Goal: Answer question/provide support: Answer question/provide support

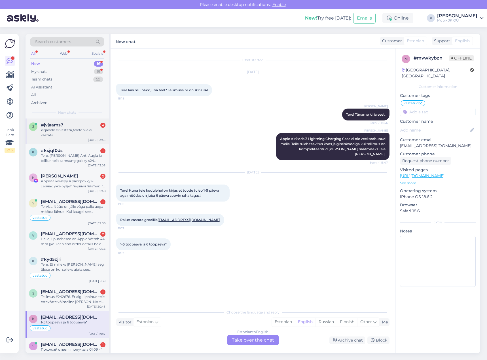
drag, startPoint x: 74, startPoint y: 136, endPoint x: 77, endPoint y: 133, distance: 3.6
click at [74, 136] on div "kirjadele ei vastata,telefonile ei vastata." at bounding box center [73, 133] width 65 height 10
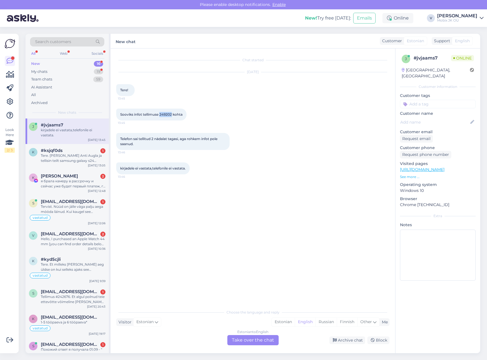
drag, startPoint x: 160, startPoint y: 115, endPoint x: 172, endPoint y: 114, distance: 12.2
click at [172, 114] on span "Sooviks infot tellimuse 249202 kohta" at bounding box center [151, 114] width 62 height 4
copy span "249202"
click at [280, 321] on div "Estonian" at bounding box center [283, 322] width 23 height 9
click at [263, 341] on div "Estonian to Estonian Take over the chat" at bounding box center [252, 340] width 51 height 10
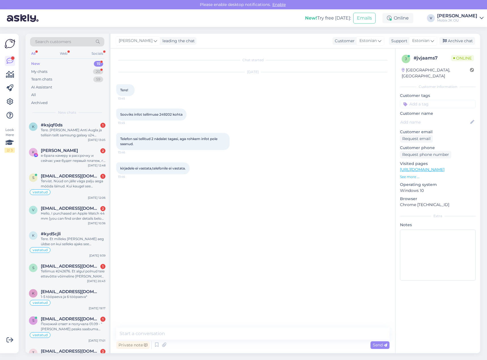
click at [261, 341] on div "Private note Send" at bounding box center [252, 345] width 273 height 11
drag, startPoint x: 263, startPoint y: 338, endPoint x: 263, endPoint y: 331, distance: 6.5
click at [263, 337] on textarea at bounding box center [252, 334] width 273 height 12
click at [294, 332] on textarea "Tere!" at bounding box center [252, 334] width 273 height 12
paste textarea "Sony Xperia 1 VII 12GB 512GB Black"
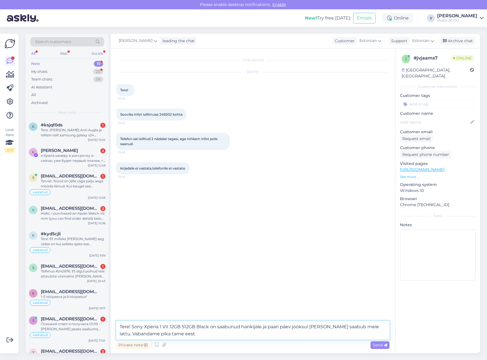
type textarea "Tere! Sony Xperia 1 VII 12GB 512GB Black on saabunud hankijale ja paari päev jo…"
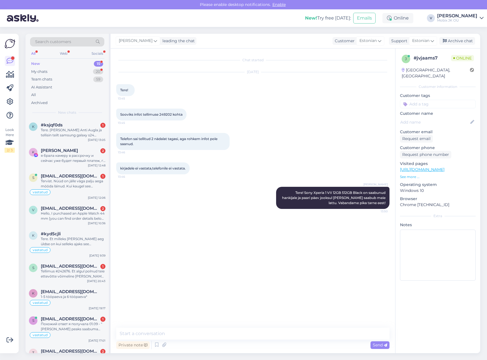
click at [426, 100] on input at bounding box center [438, 104] width 76 height 9
type input "kõ"
click at [439, 116] on div "Kõneledud kliendiga telefoni teel" at bounding box center [438, 119] width 51 height 6
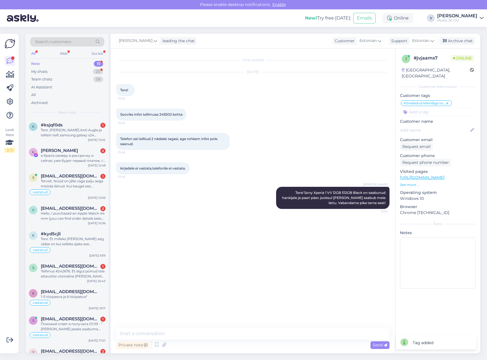
click at [438, 108] on input at bounding box center [438, 112] width 76 height 9
type input "vas"
click at [438, 139] on span "vastatud" at bounding box center [430, 140] width 15 height 3
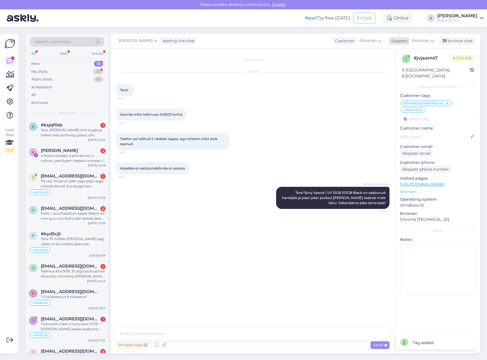
click at [454, 40] on div "Archive chat" at bounding box center [457, 41] width 36 height 8
